Goal: Use online tool/utility: Utilize a website feature to perform a specific function

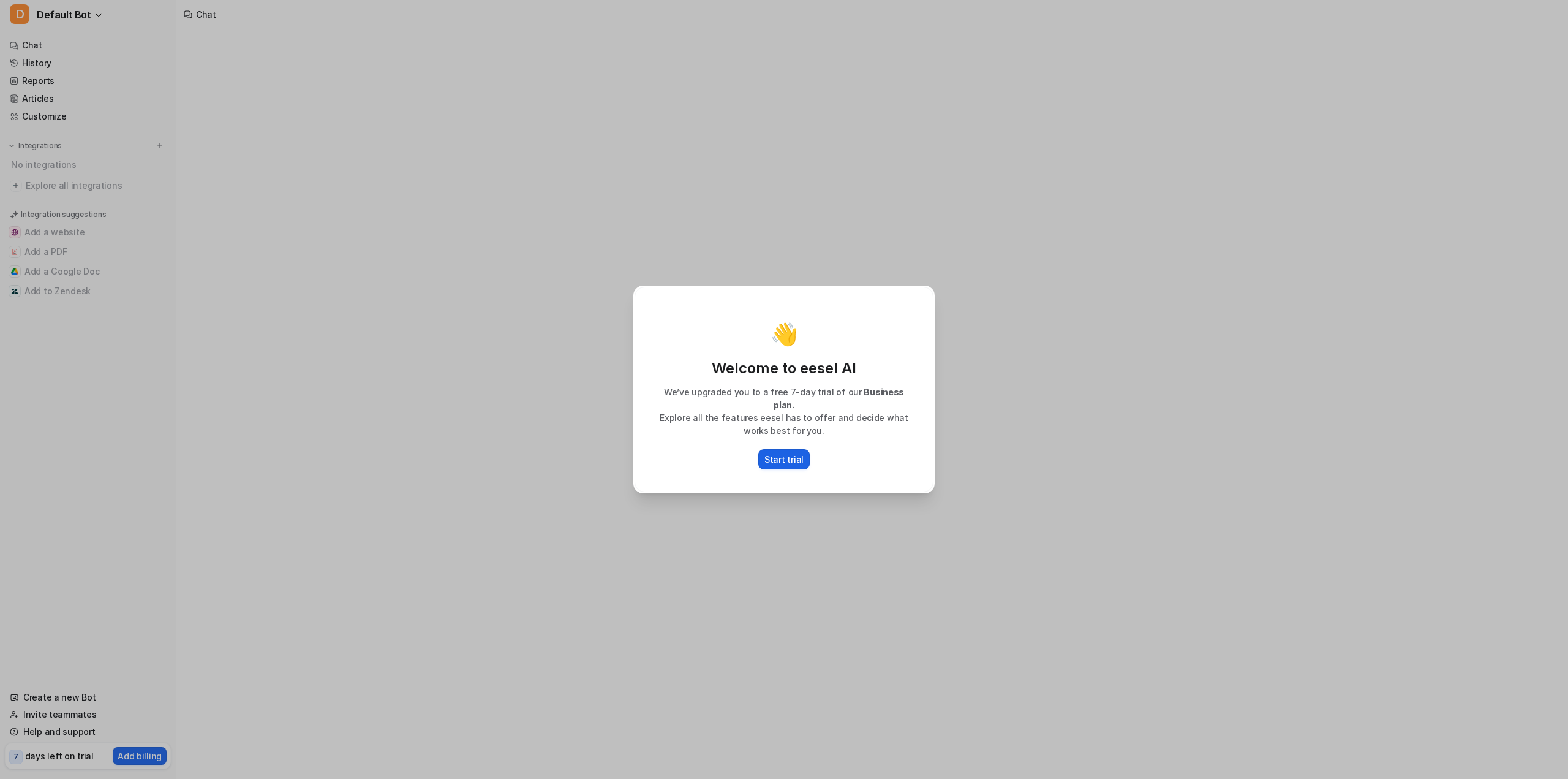
click at [764, 456] on button "Start trial" at bounding box center [784, 459] width 51 height 20
